Goal: Book appointment/travel/reservation

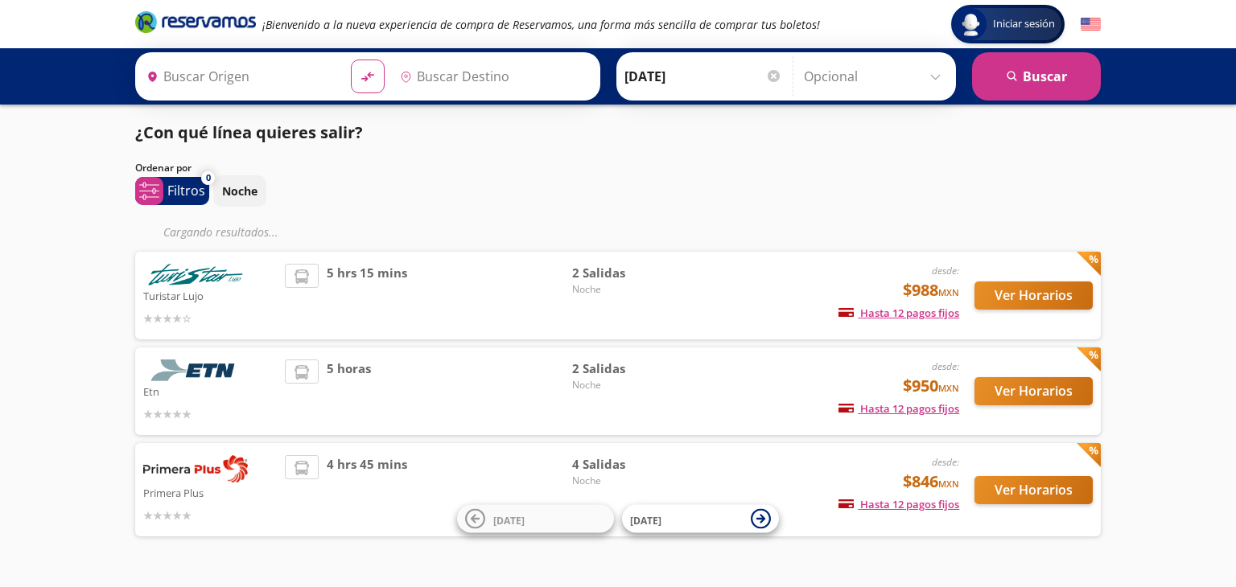
type input "[GEOGRAPHIC_DATA], [GEOGRAPHIC_DATA]"
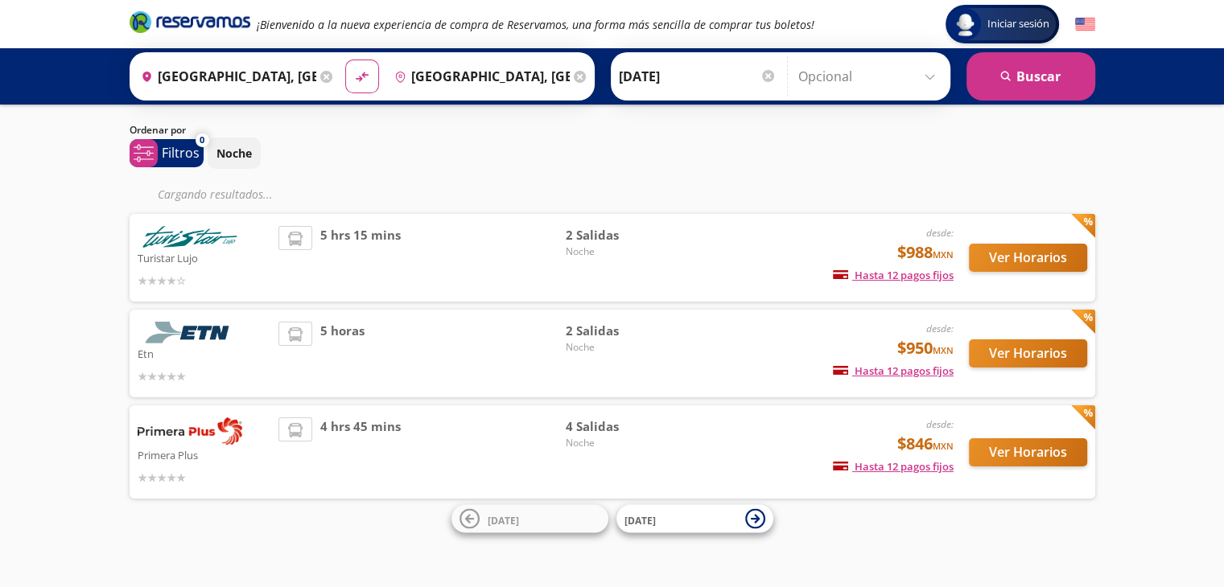
scroll to position [6, 0]
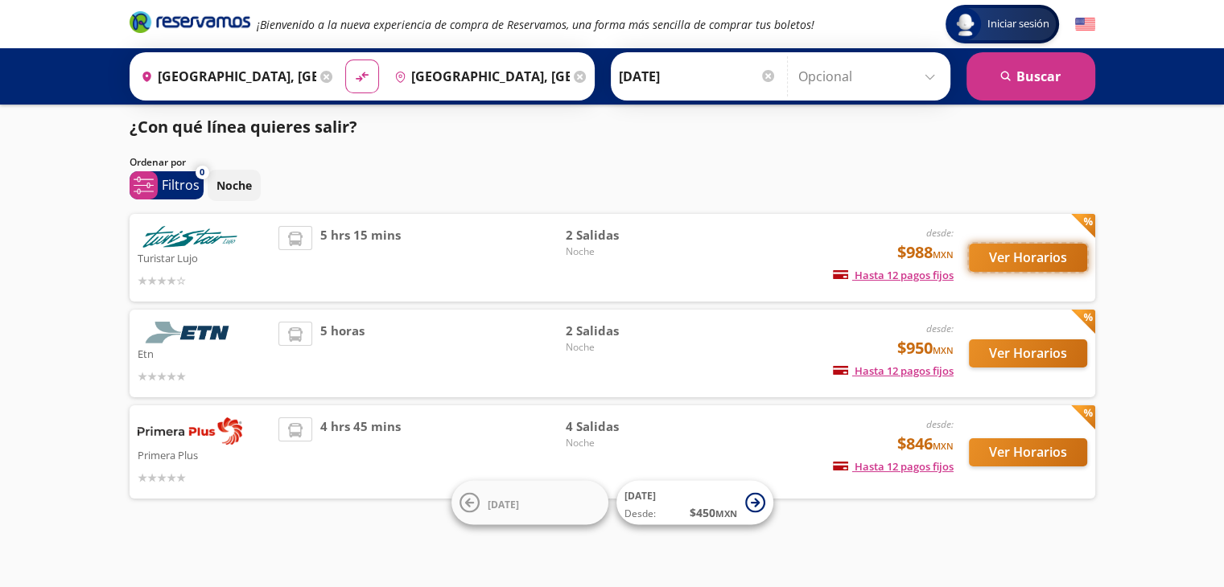
click at [1022, 255] on button "Ver Horarios" at bounding box center [1028, 258] width 118 height 28
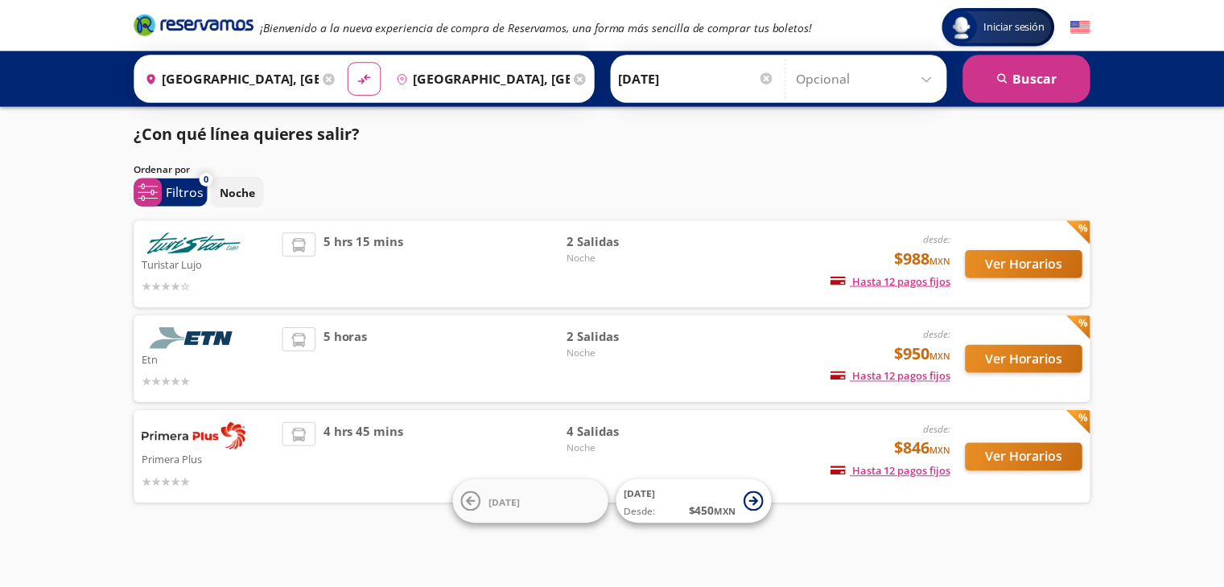
scroll to position [6, 0]
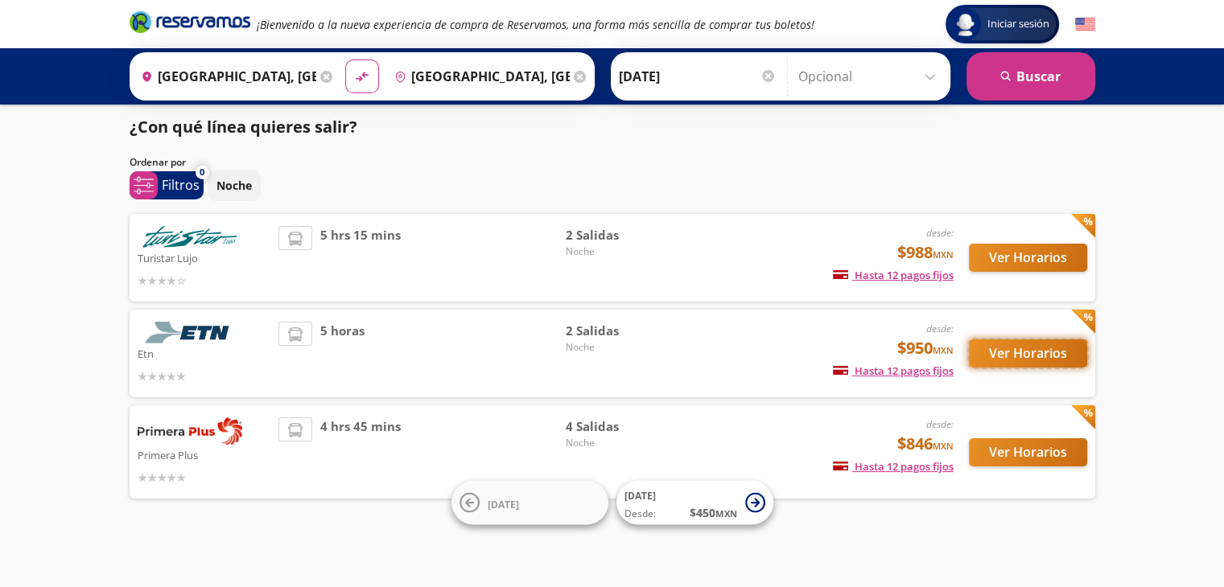
click at [1052, 356] on button "Ver Horarios" at bounding box center [1028, 354] width 118 height 28
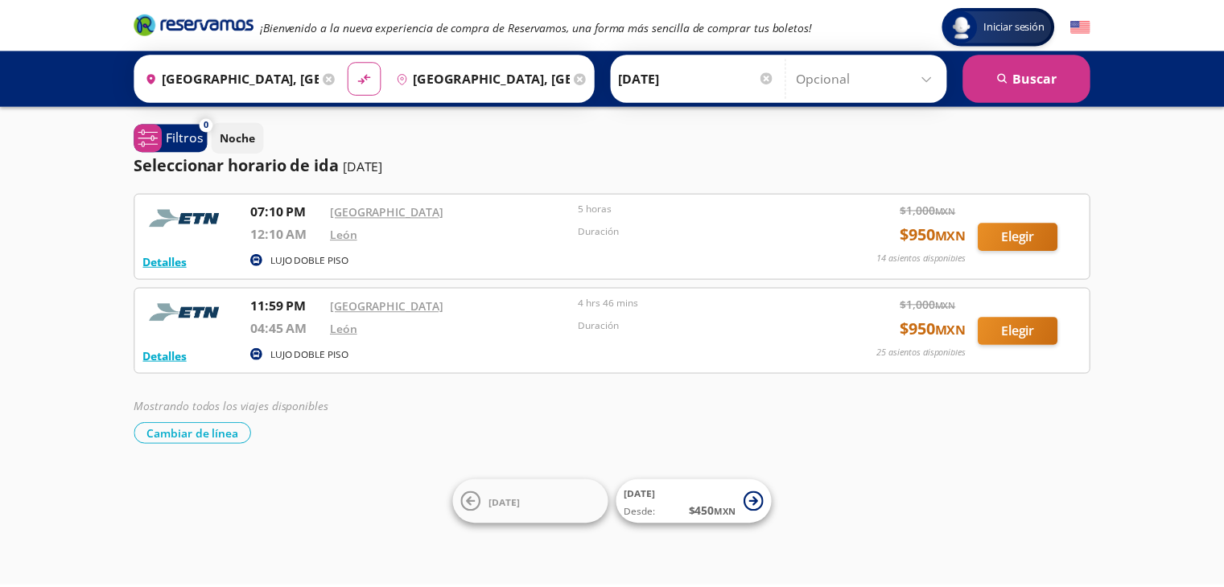
scroll to position [6, 0]
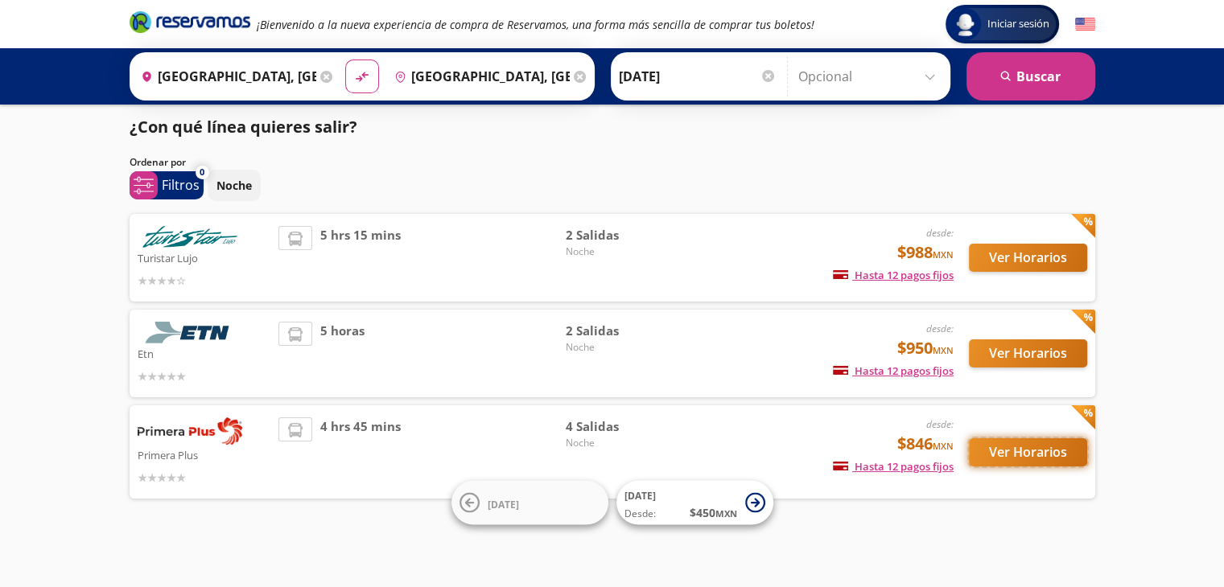
click at [1062, 449] on button "Ver Horarios" at bounding box center [1028, 452] width 118 height 28
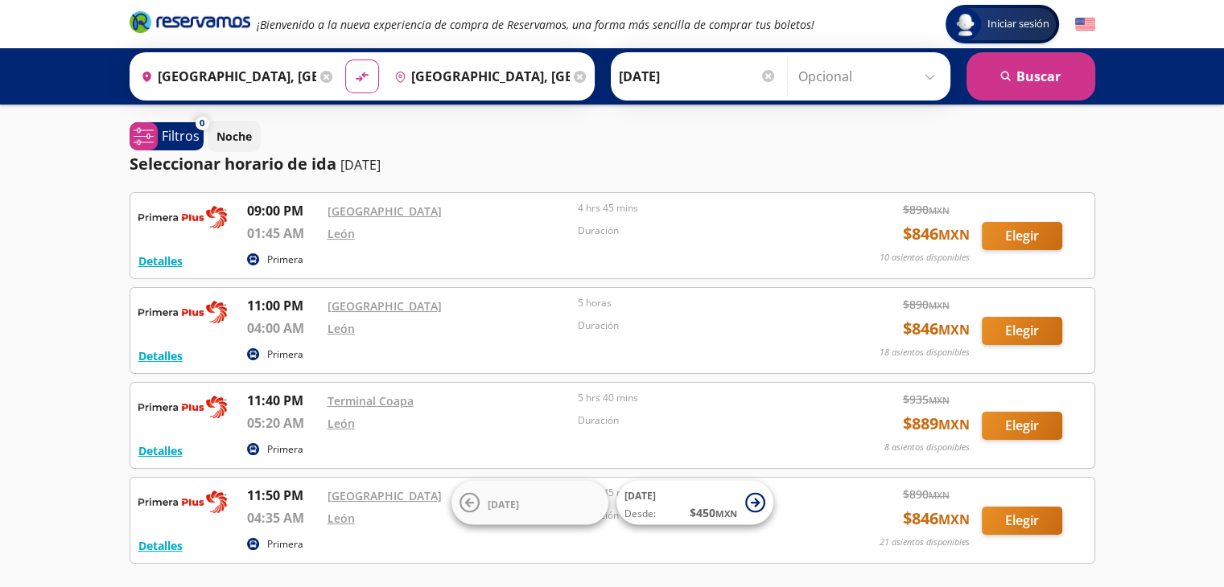
scroll to position [6, 0]
